Goal: Obtain resource: Download file/media

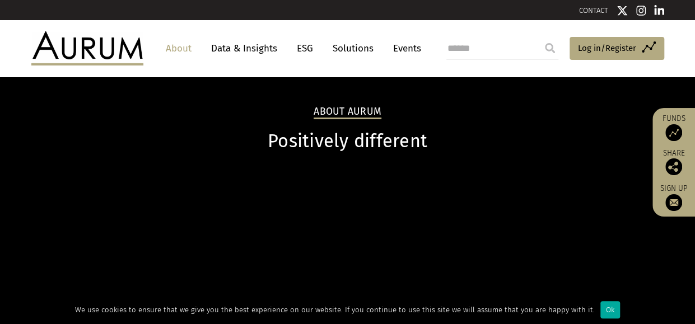
click at [242, 50] on link "Data & Insights" at bounding box center [243, 48] width 77 height 21
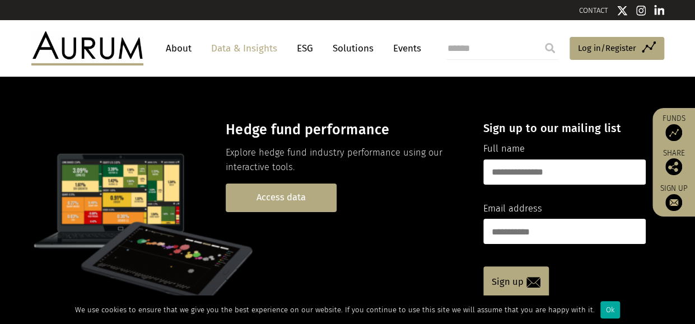
click at [264, 198] on link "Access data" at bounding box center [281, 198] width 111 height 29
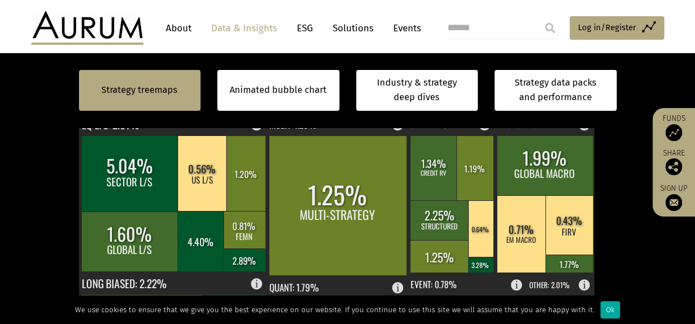
scroll to position [373, 0]
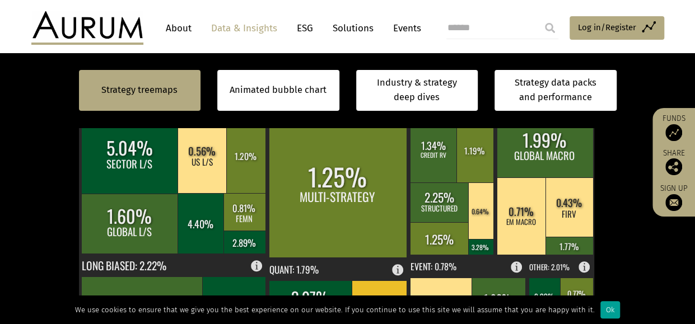
click at [600, 308] on div "Ok" at bounding box center [610, 309] width 20 height 17
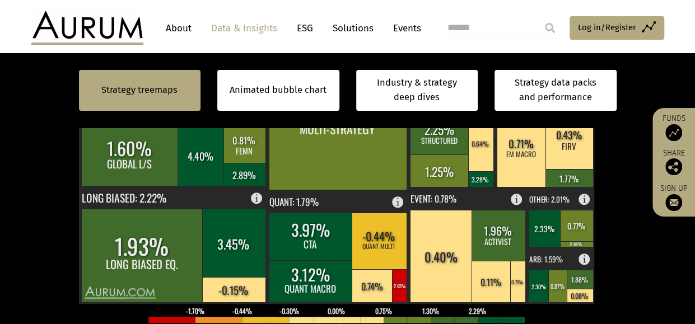
scroll to position [366, 0]
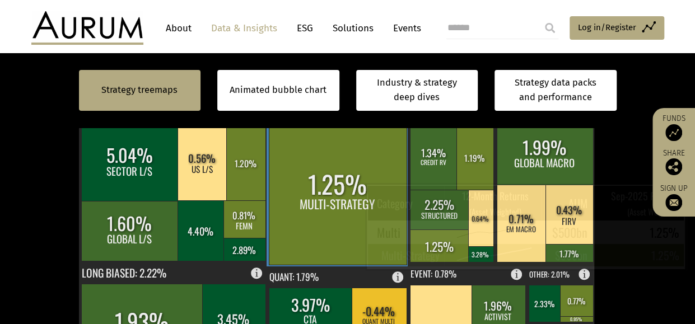
click at [337, 199] on rect at bounding box center [338, 195] width 138 height 140
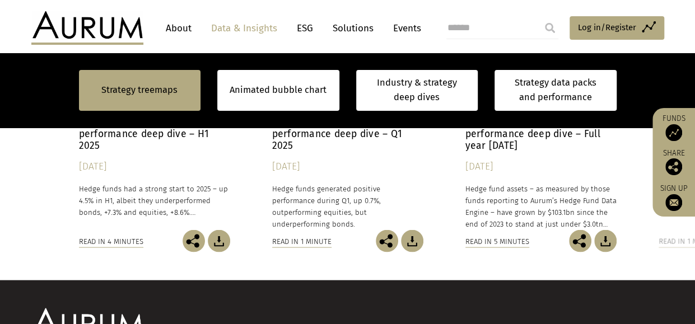
scroll to position [1112, 0]
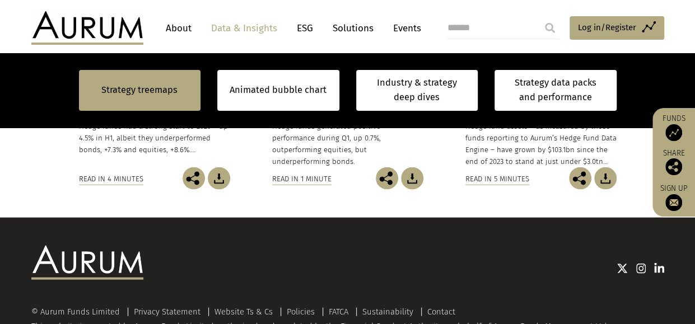
click at [92, 180] on div "Read in 4 minutes" at bounding box center [111, 179] width 64 height 12
click at [101, 177] on div "Read in 4 minutes" at bounding box center [111, 179] width 64 height 12
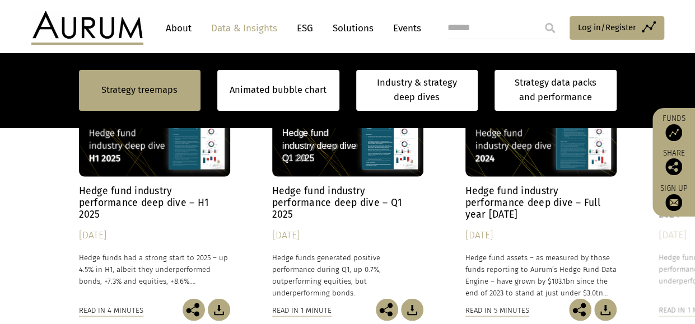
scroll to position [963, 0]
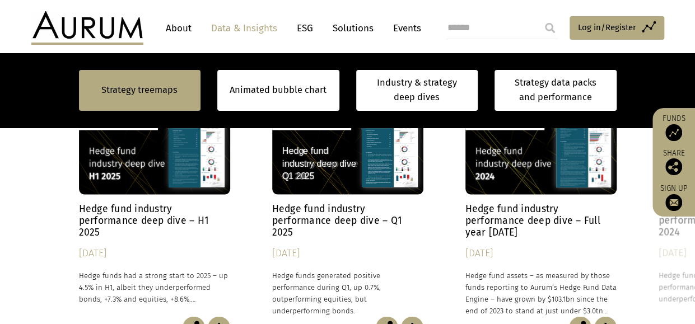
click at [111, 203] on h4 "Hedge fund industry performance deep dive – H1 2025" at bounding box center [154, 220] width 151 height 35
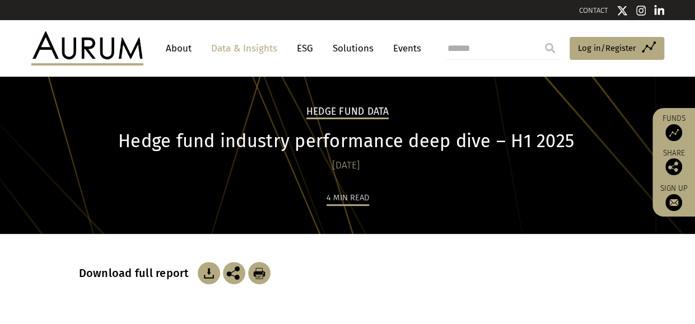
click at [201, 274] on img at bounding box center [209, 273] width 22 height 22
